Goal: Check status: Check status

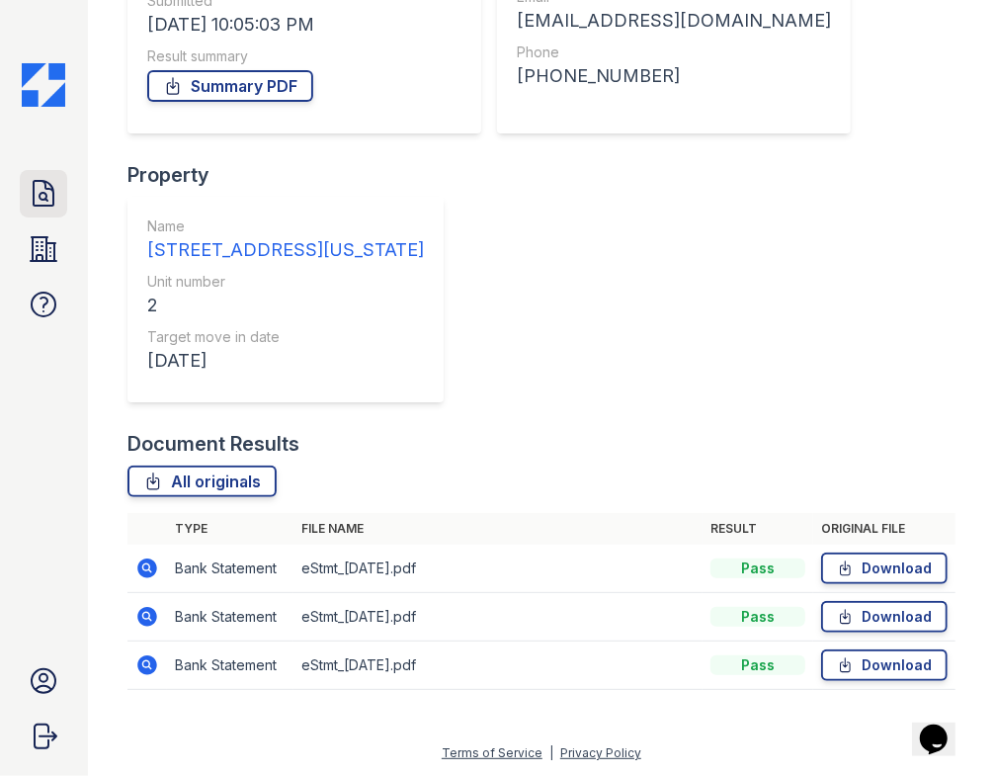
click at [25, 184] on link "Doc Verifications" at bounding box center [43, 193] width 47 height 47
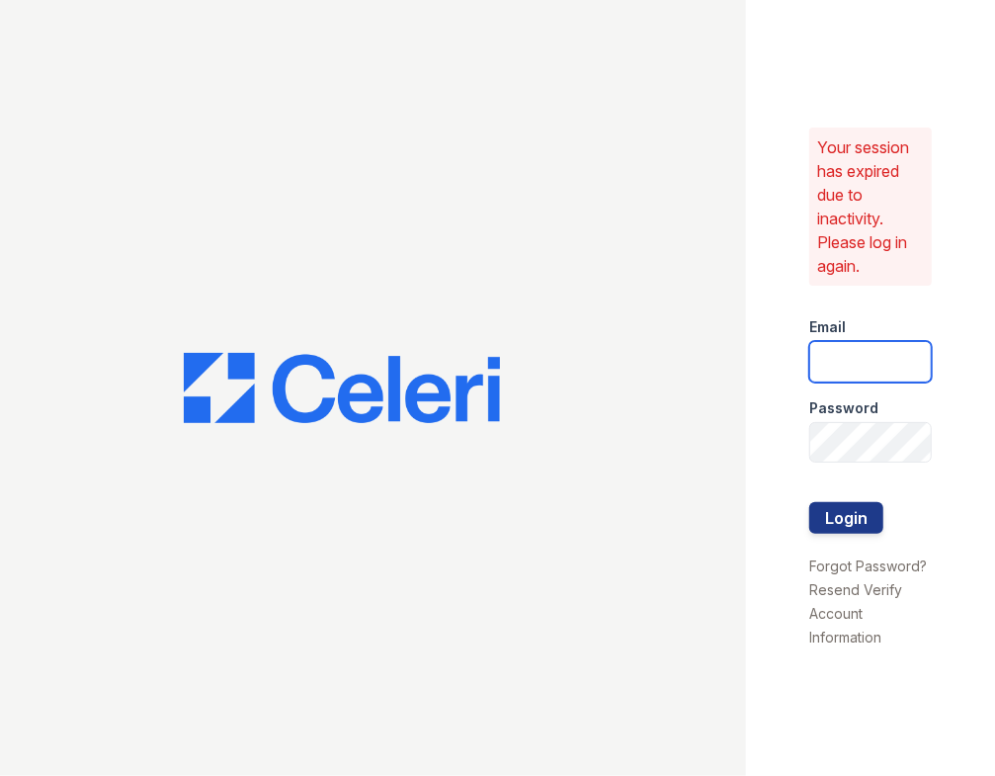
drag, startPoint x: 874, startPoint y: 362, endPoint x: 866, endPoint y: 369, distance: 10.5
click at [874, 362] on input "email" at bounding box center [870, 362] width 123 height 42
type input "jessica@hifipm.com"
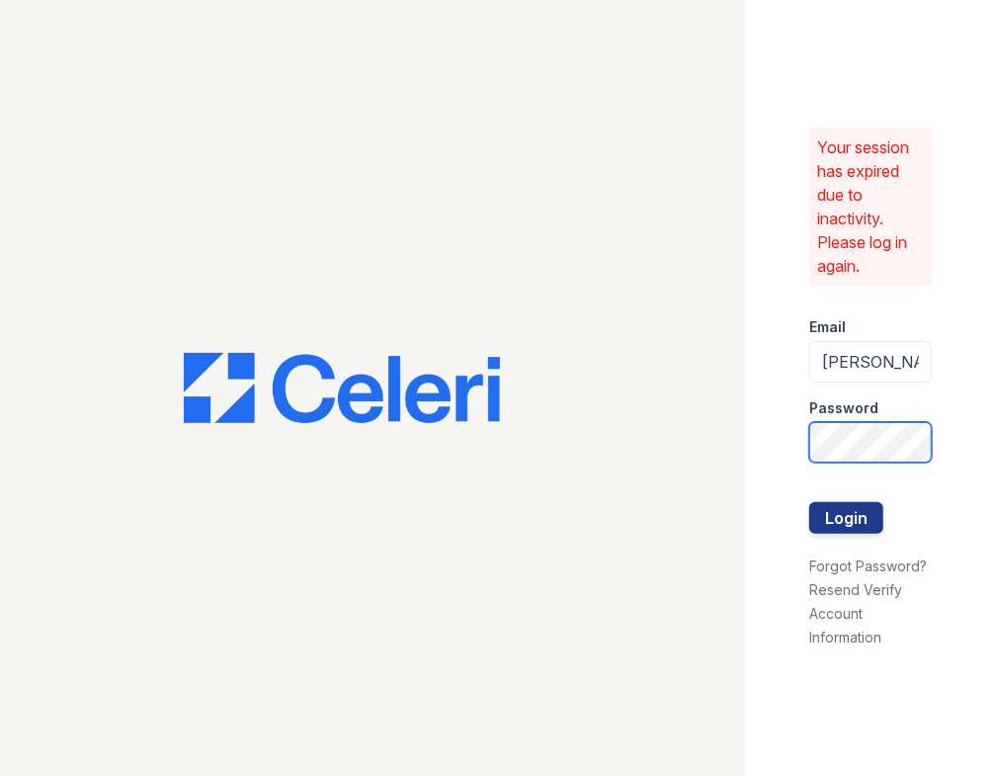
scroll to position [0, 26]
click at [809, 502] on button "Login" at bounding box center [846, 518] width 74 height 32
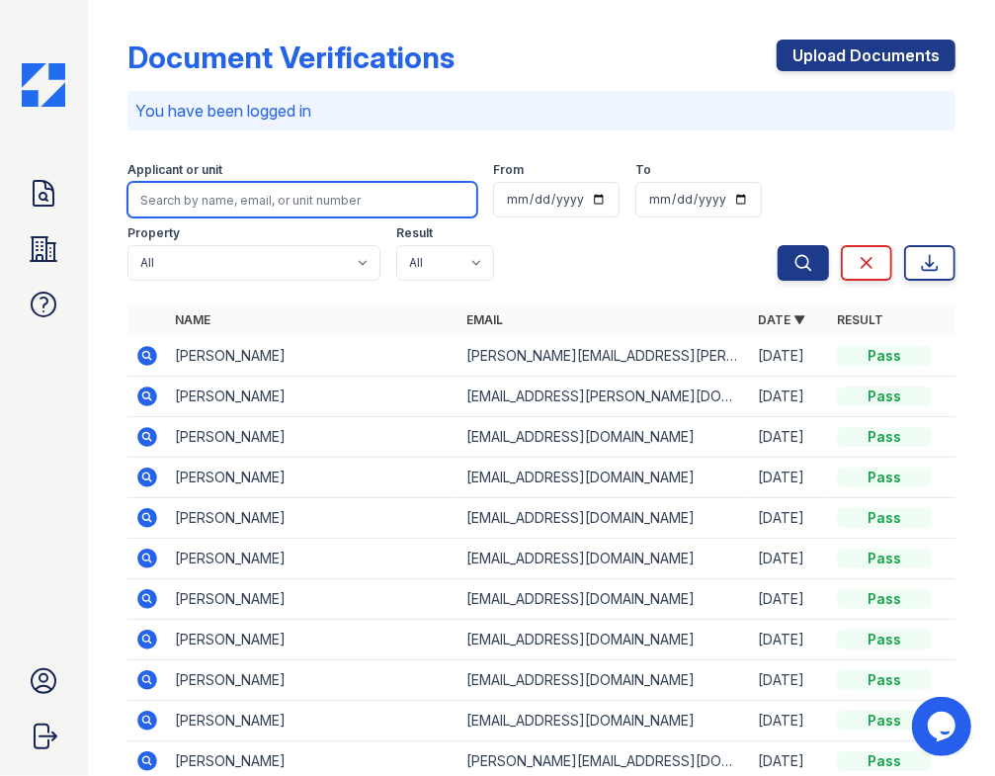
click at [187, 198] on input "search" at bounding box center [303, 200] width 350 height 36
paste input "[EMAIL_ADDRESS][DOMAIN_NAME]"
type input "[EMAIL_ADDRESS][DOMAIN_NAME]"
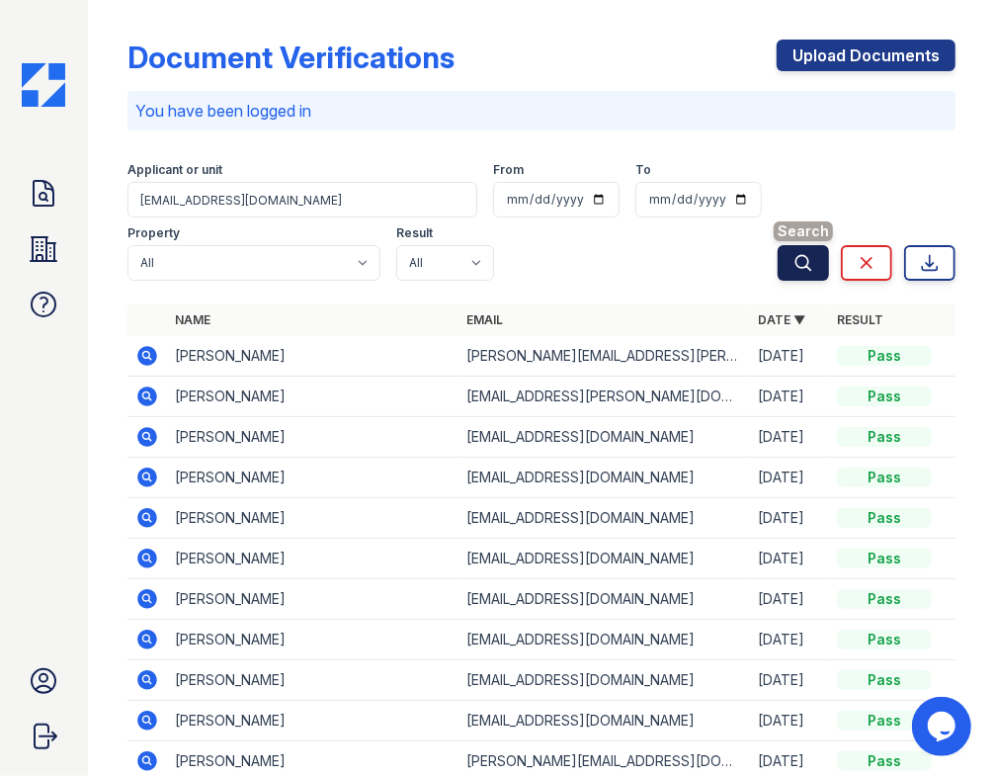
click at [778, 259] on button "Search" at bounding box center [803, 263] width 51 height 36
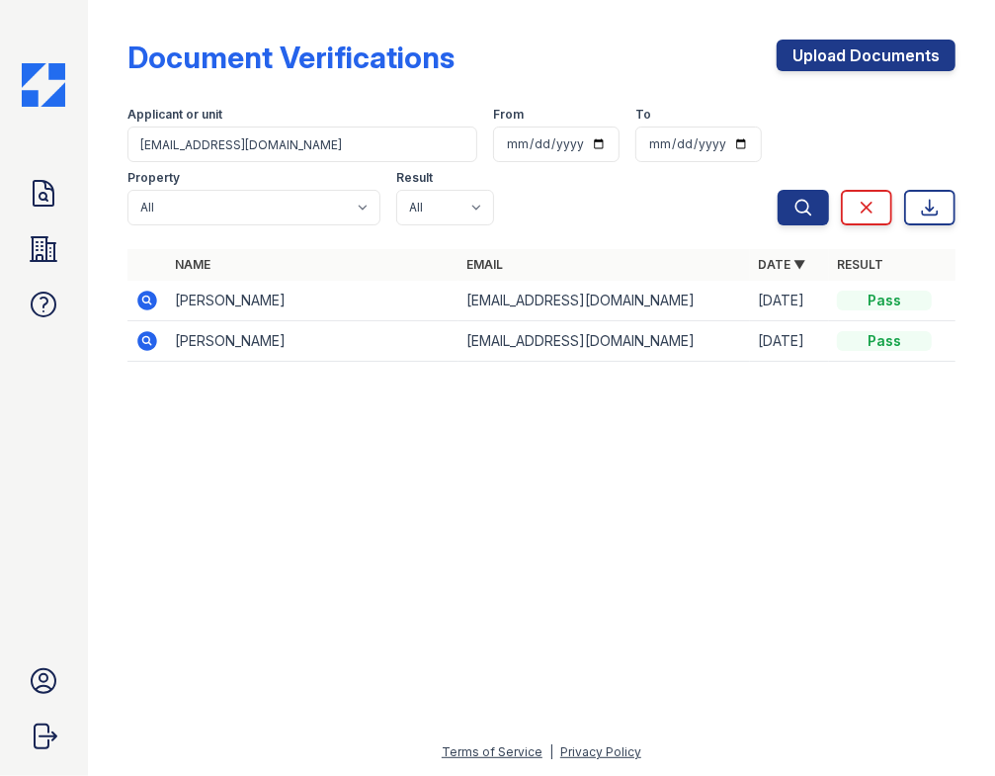
click at [142, 298] on icon at bounding box center [147, 301] width 24 height 24
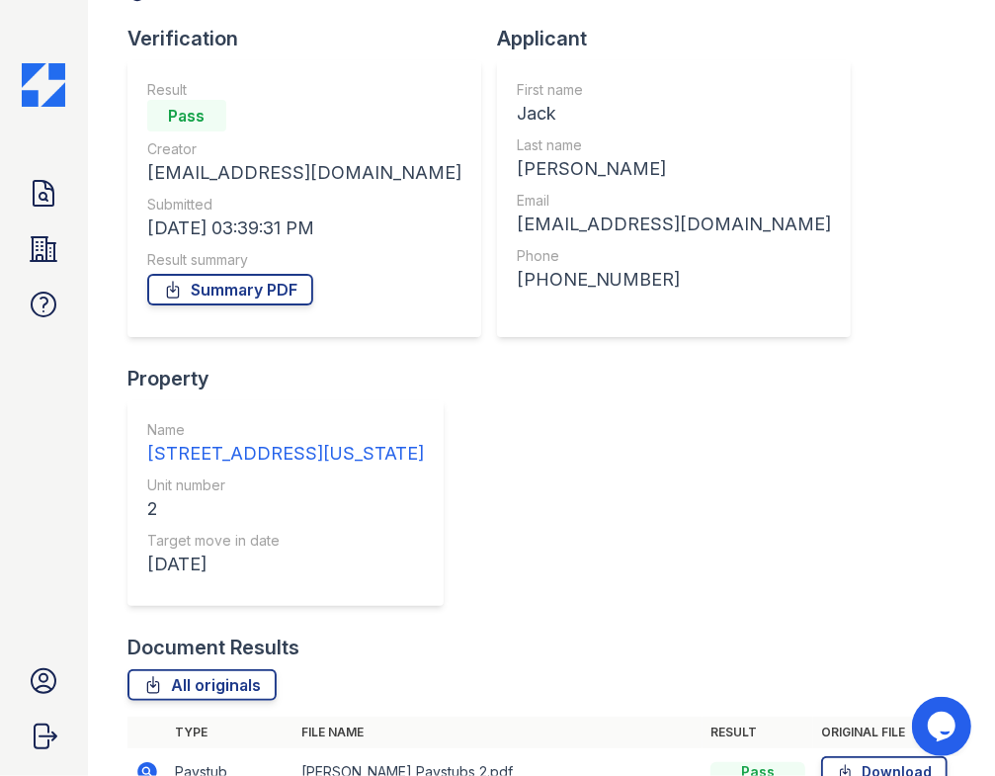
scroll to position [421, 0]
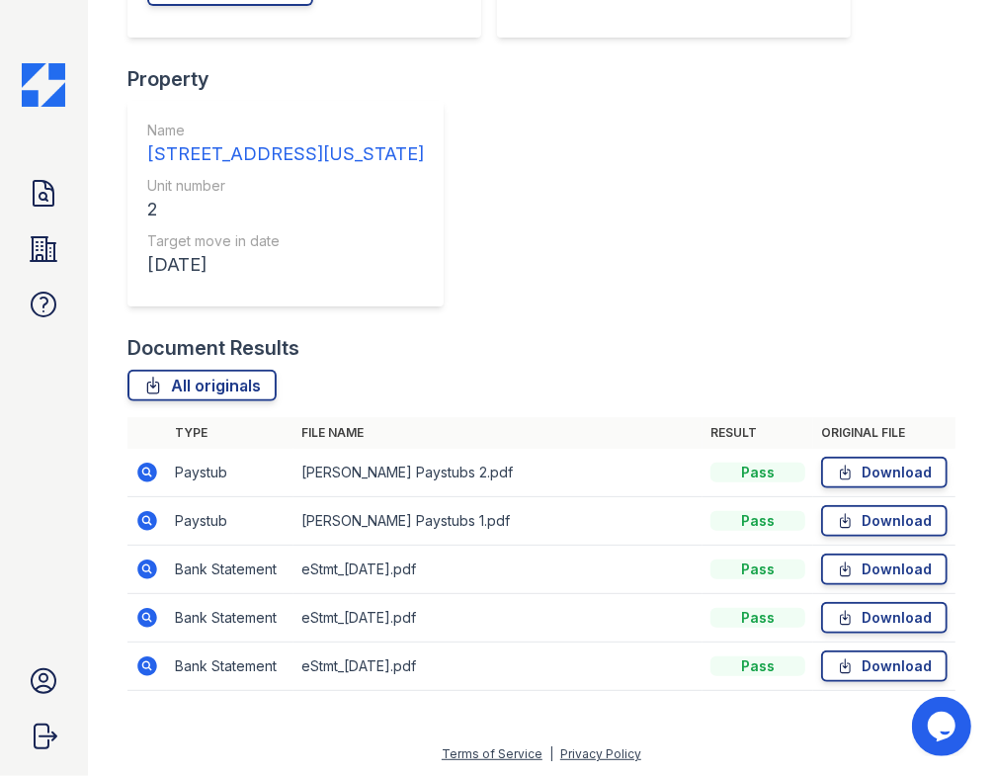
click at [665, 281] on div "Verification Result Pass Creator [EMAIL_ADDRESS][DOMAIN_NAME] Submitted [DATE] …" at bounding box center [542, 29] width 828 height 609
drag, startPoint x: 297, startPoint y: 475, endPoint x: 363, endPoint y: 457, distance: 68.8
click at [366, 472] on tr "Paystub [PERSON_NAME] Paystubs 2.pdf Pass Download" at bounding box center [542, 473] width 828 height 48
copy tr "[PERSON_NAME]"
click at [690, 103] on div "Verification Result Pass Creator [EMAIL_ADDRESS][DOMAIN_NAME] Submitted [DATE] …" at bounding box center [542, 29] width 828 height 609
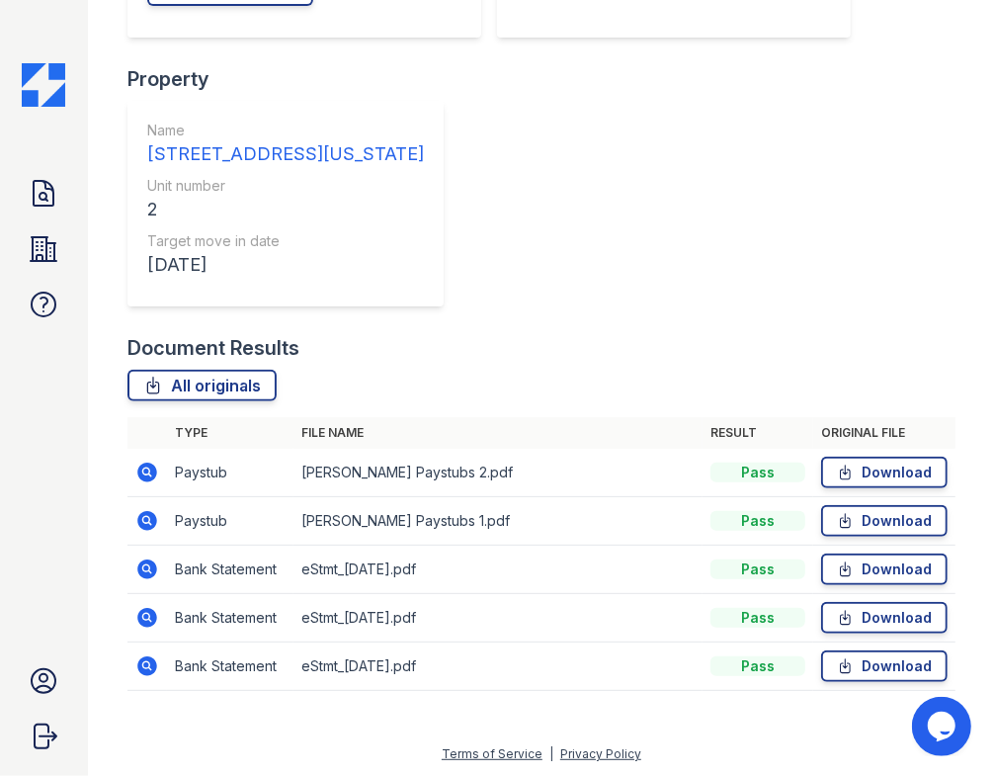
click at [729, 251] on div "Verification Result Pass Creator [EMAIL_ADDRESS][DOMAIN_NAME] Submitted [DATE] …" at bounding box center [542, 29] width 828 height 609
